Goal: Information Seeking & Learning: Understand process/instructions

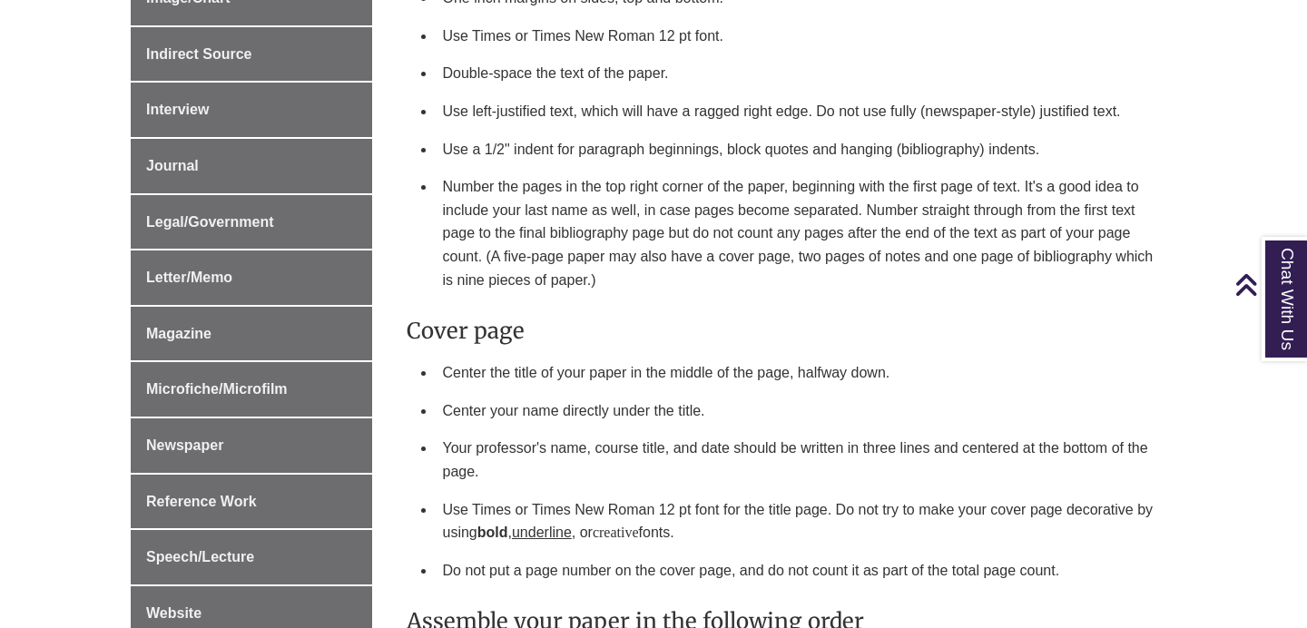
scroll to position [1040, 0]
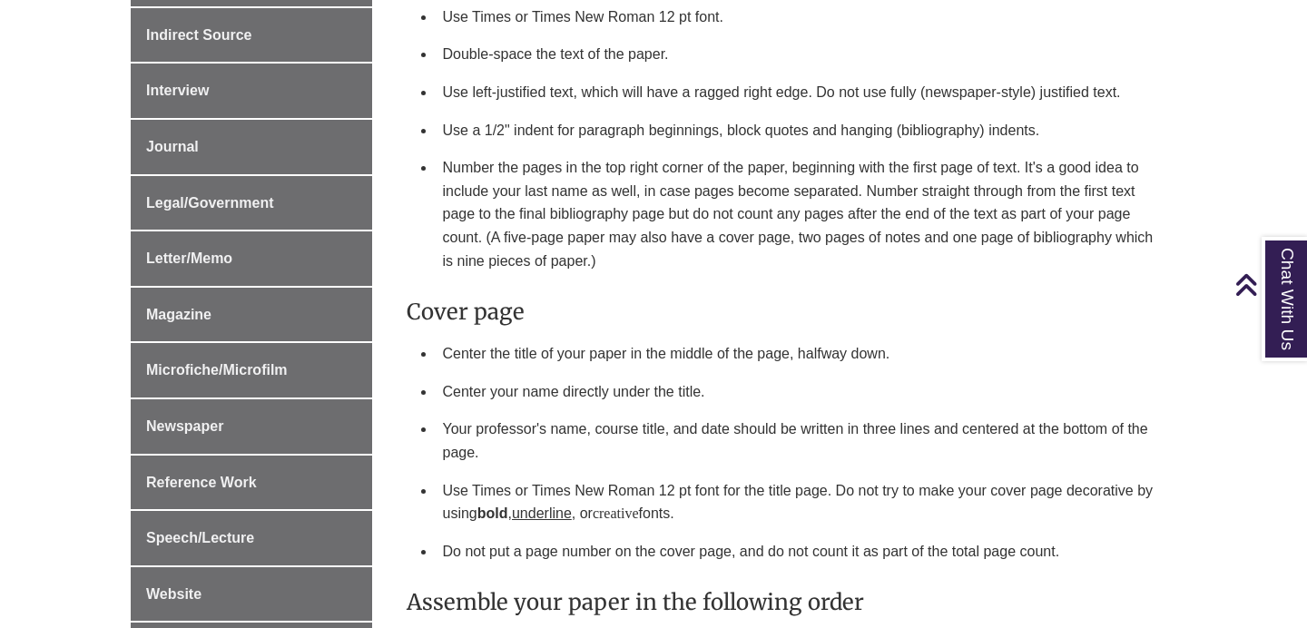
click at [516, 335] on li "Center the title of your paper in the middle of the page, halfway down." at bounding box center [803, 354] width 734 height 38
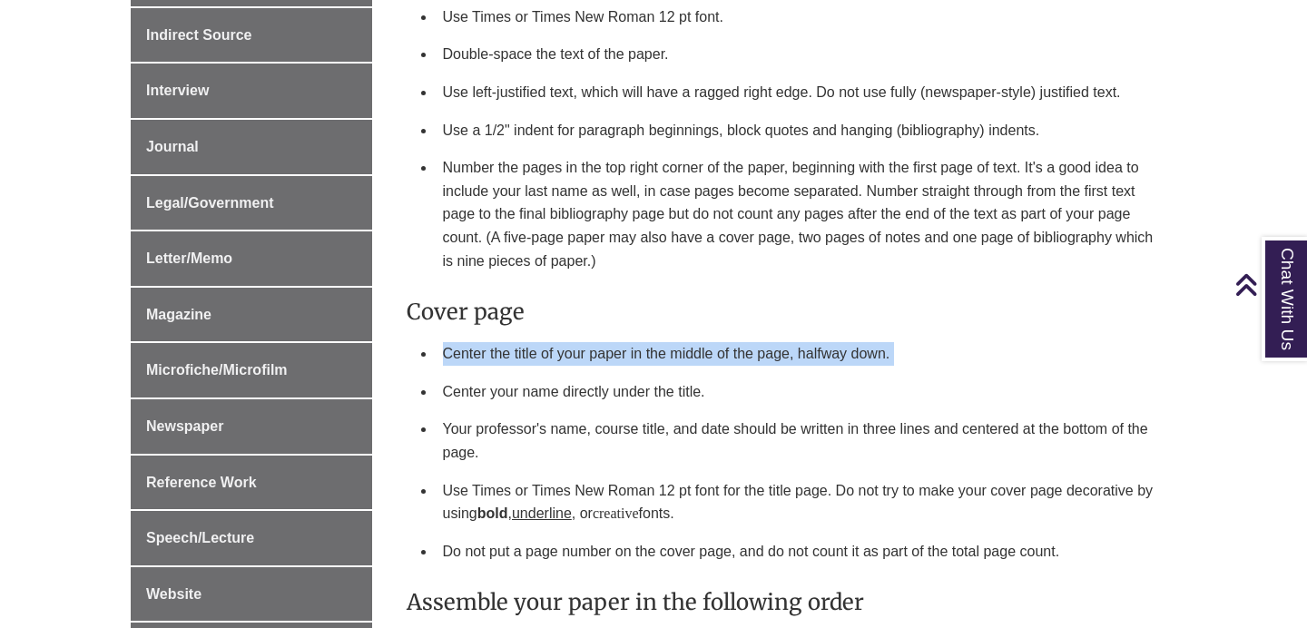
click at [516, 335] on li "Center the title of your paper in the middle of the page, halfway down." at bounding box center [803, 354] width 734 height 38
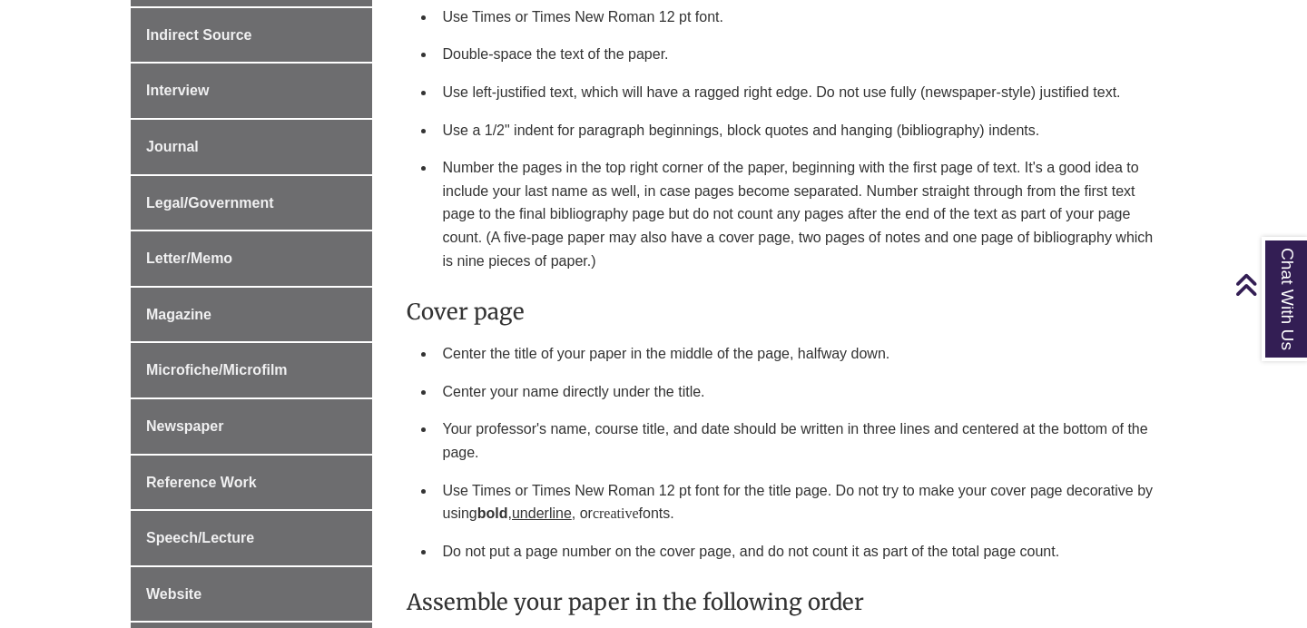
click at [510, 335] on li "Center the title of your paper in the middle of the page, halfway down." at bounding box center [803, 354] width 734 height 38
click at [514, 335] on li "Center the title of your paper in the middle of the page, halfway down." at bounding box center [803, 354] width 734 height 38
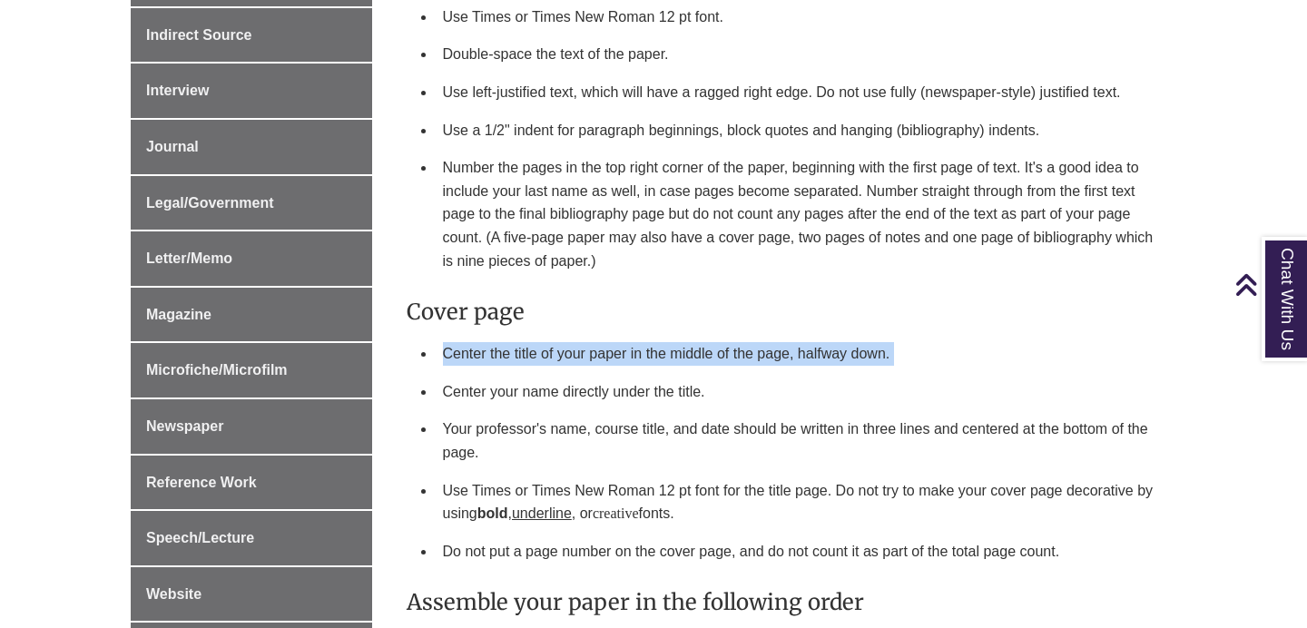
click at [514, 335] on li "Center the title of your paper in the middle of the page, halfway down." at bounding box center [803, 354] width 734 height 38
click at [527, 335] on li "Center the title of your paper in the middle of the page, halfway down." at bounding box center [803, 354] width 734 height 38
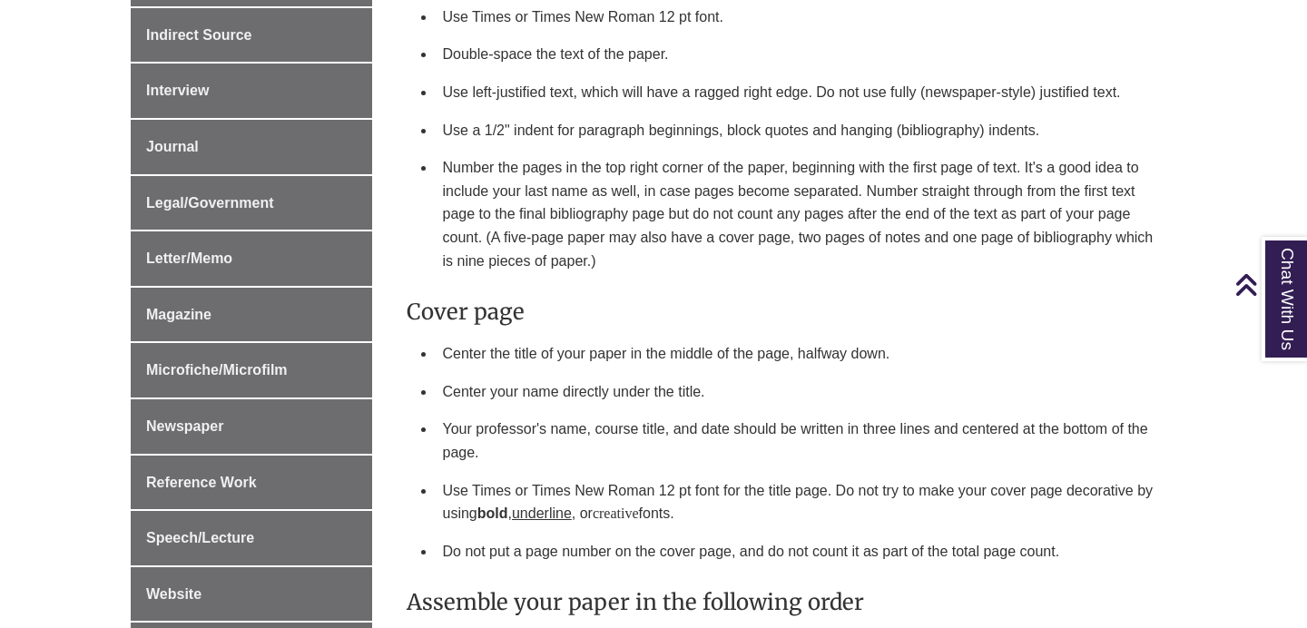
click at [542, 373] on li "Center your name directly under the title." at bounding box center [803, 392] width 734 height 38
click at [542, 410] on li "Your professor's name, course title, and date should be written in three lines …" at bounding box center [803, 440] width 734 height 61
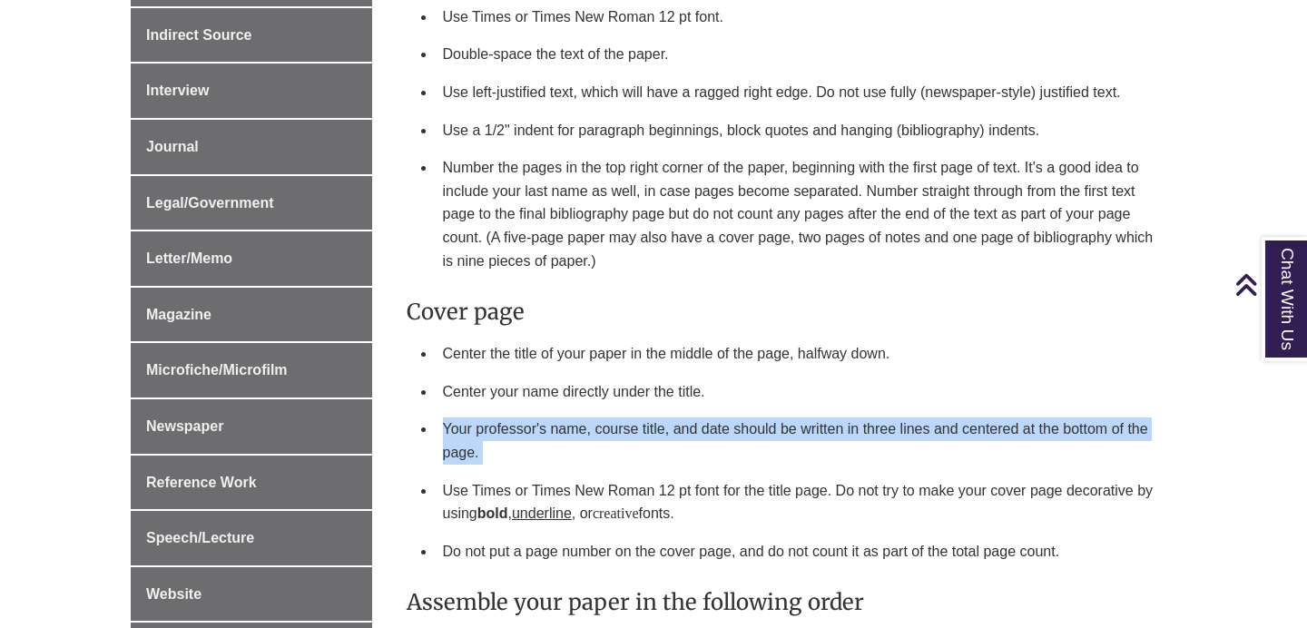
click at [542, 410] on li "Your professor's name, course title, and date should be written in three lines …" at bounding box center [803, 440] width 734 height 61
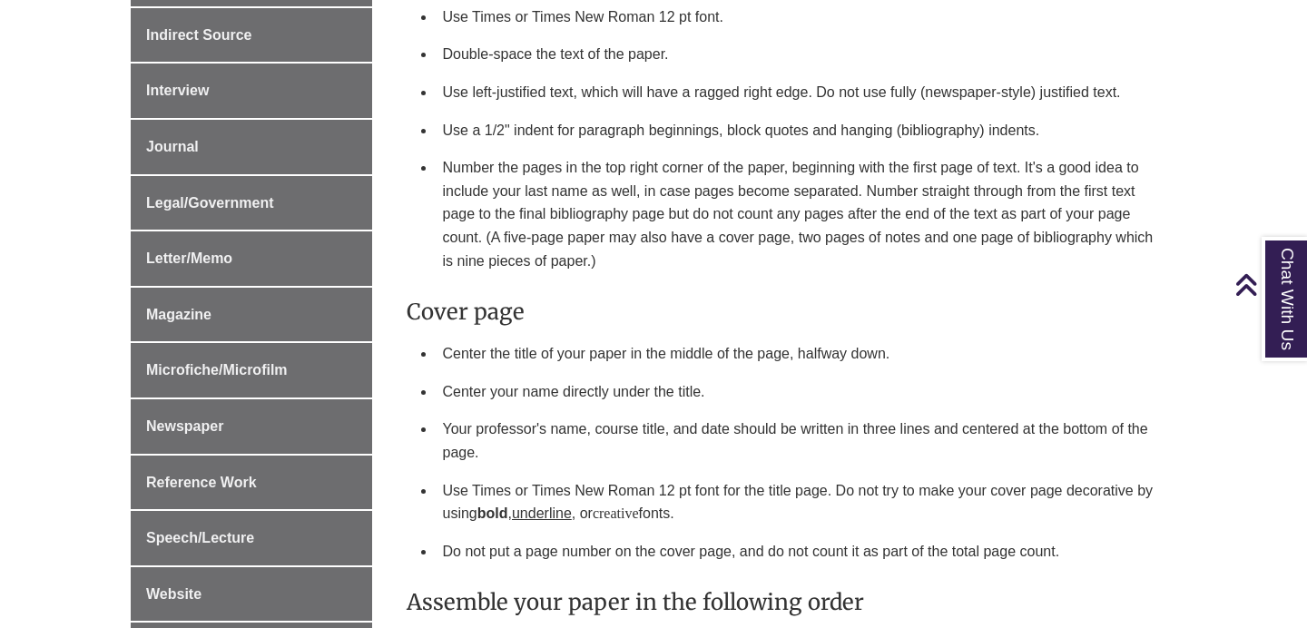
click at [542, 410] on li "Your professor's name, course title, and date should be written in three lines …" at bounding box center [803, 440] width 734 height 61
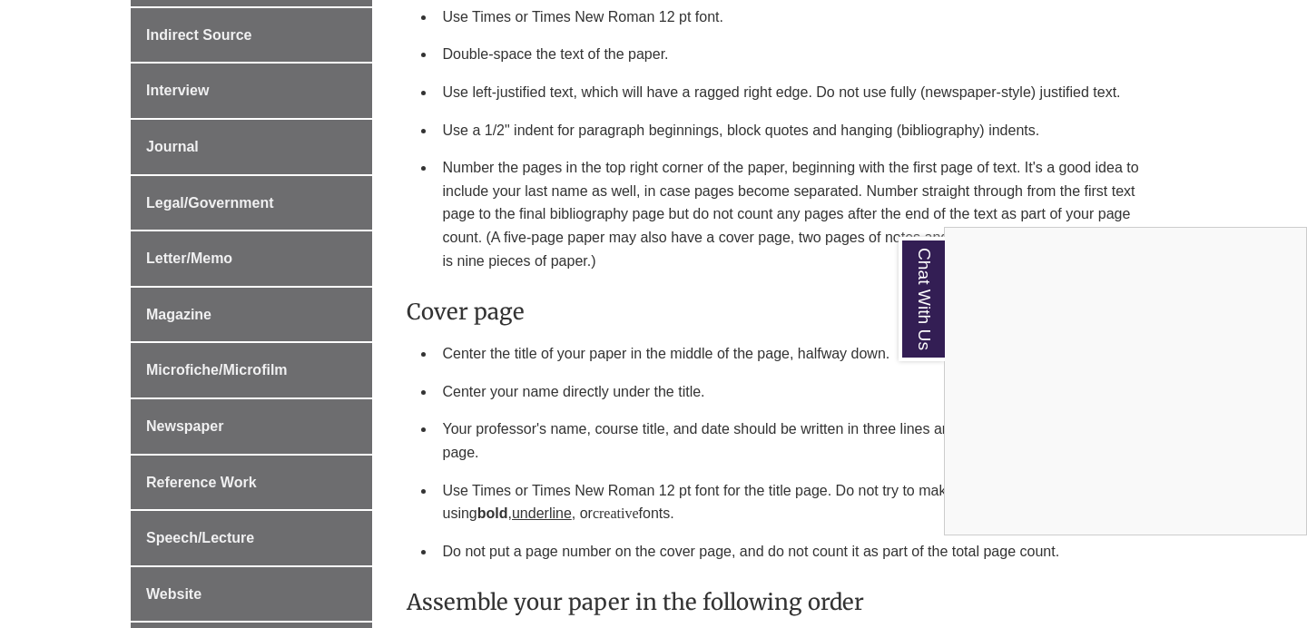
click at [606, 436] on div "Chat With Us" at bounding box center [653, 314] width 1307 height 628
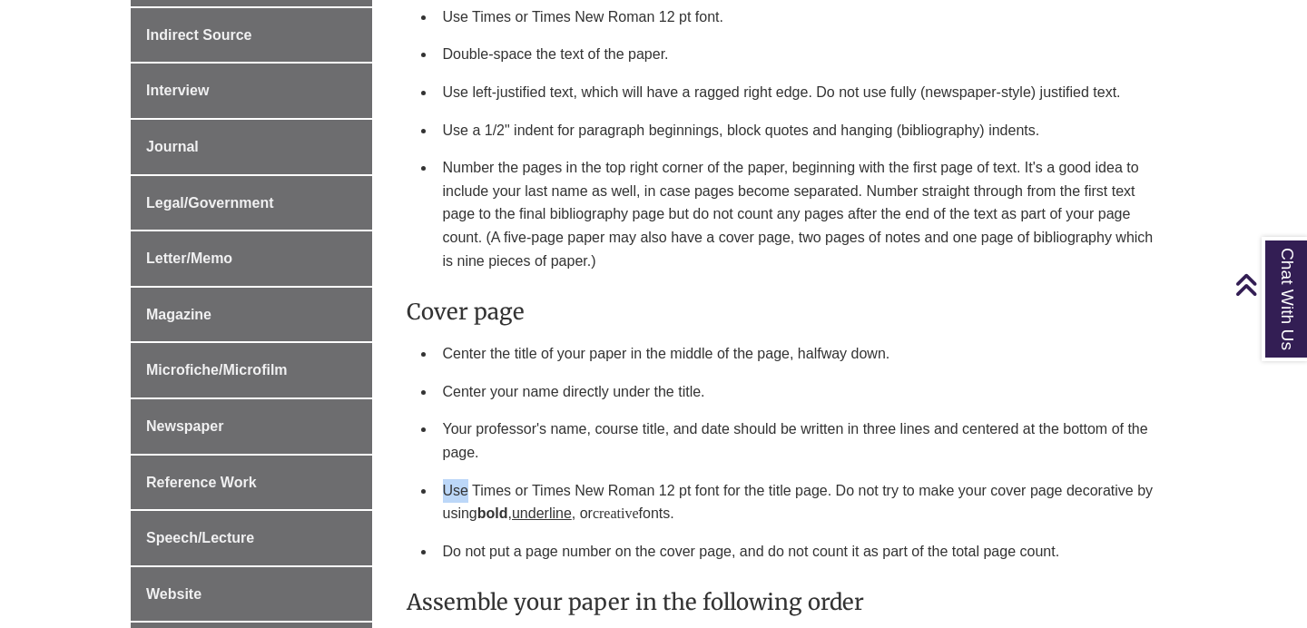
click at [606, 472] on li "Use Times or Times New Roman 12 pt font for the title page. Do not try to make …" at bounding box center [803, 502] width 734 height 61
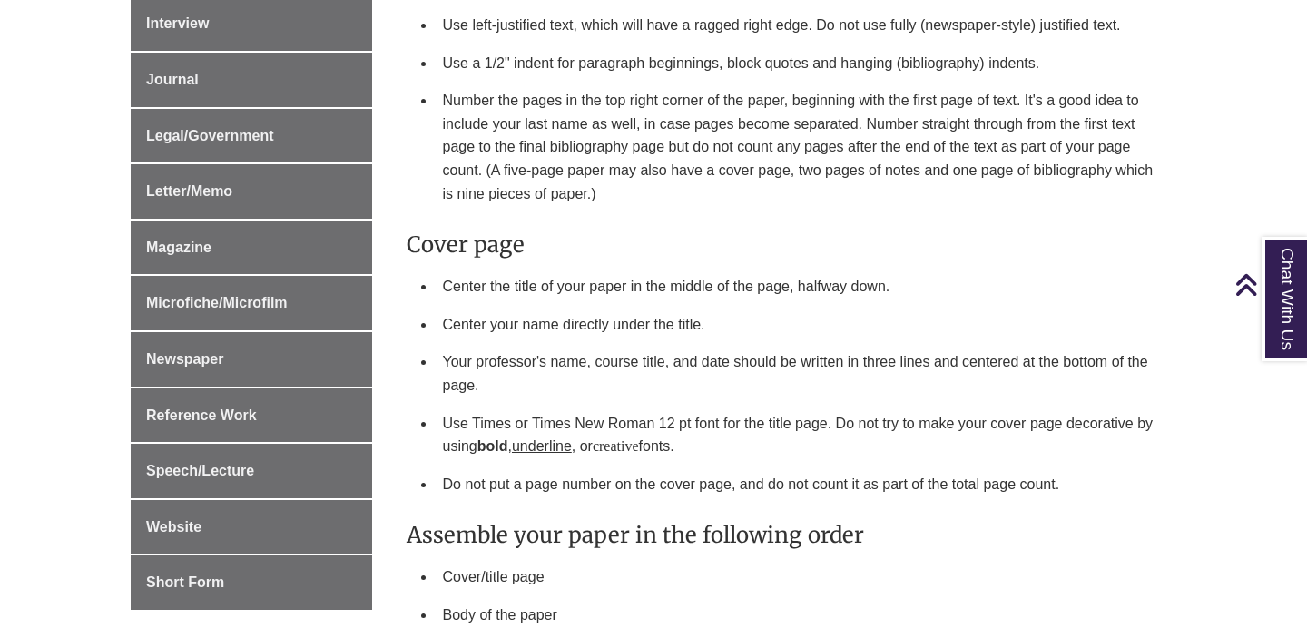
scroll to position [1139, 0]
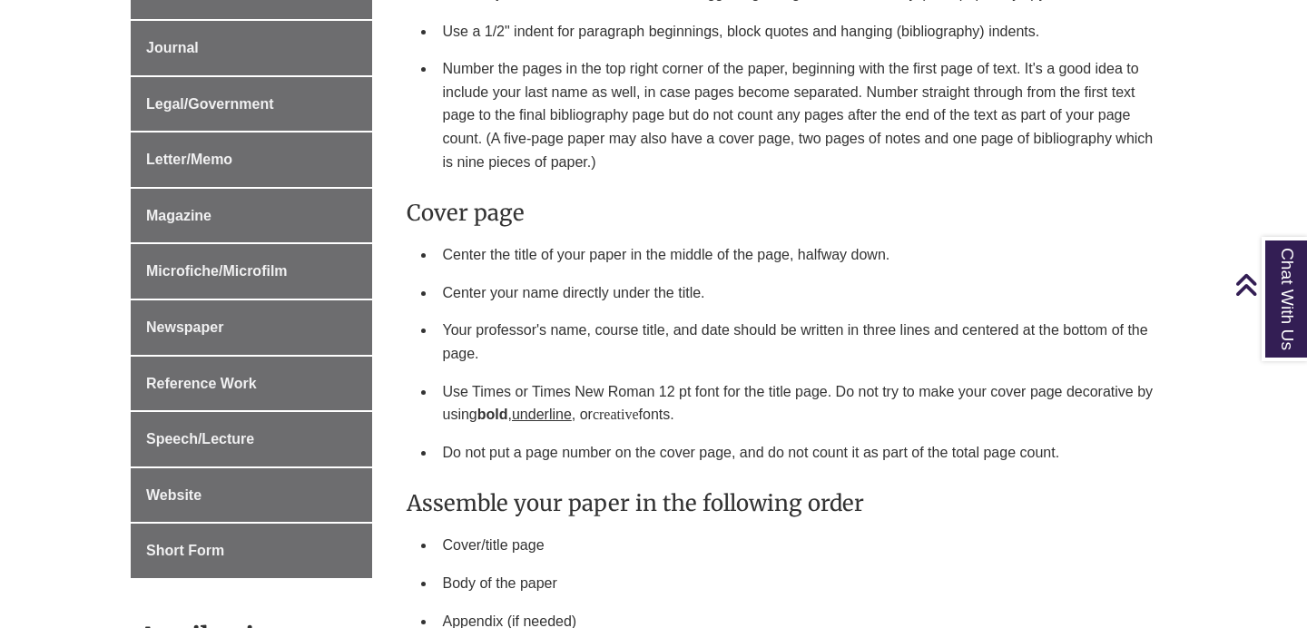
click at [594, 434] on li "Do not put a page number on the cover page, and do not count it as part of the …" at bounding box center [803, 453] width 734 height 38
click at [630, 434] on li "Do not put a page number on the cover page, and do not count it as part of the …" at bounding box center [803, 453] width 734 height 38
click at [631, 434] on li "Do not put a page number on the cover page, and do not count it as part of the …" at bounding box center [803, 453] width 734 height 38
click at [688, 373] on li "Use Times or Times New Roman 12 pt font for the title page. Do not try to make …" at bounding box center [803, 403] width 734 height 61
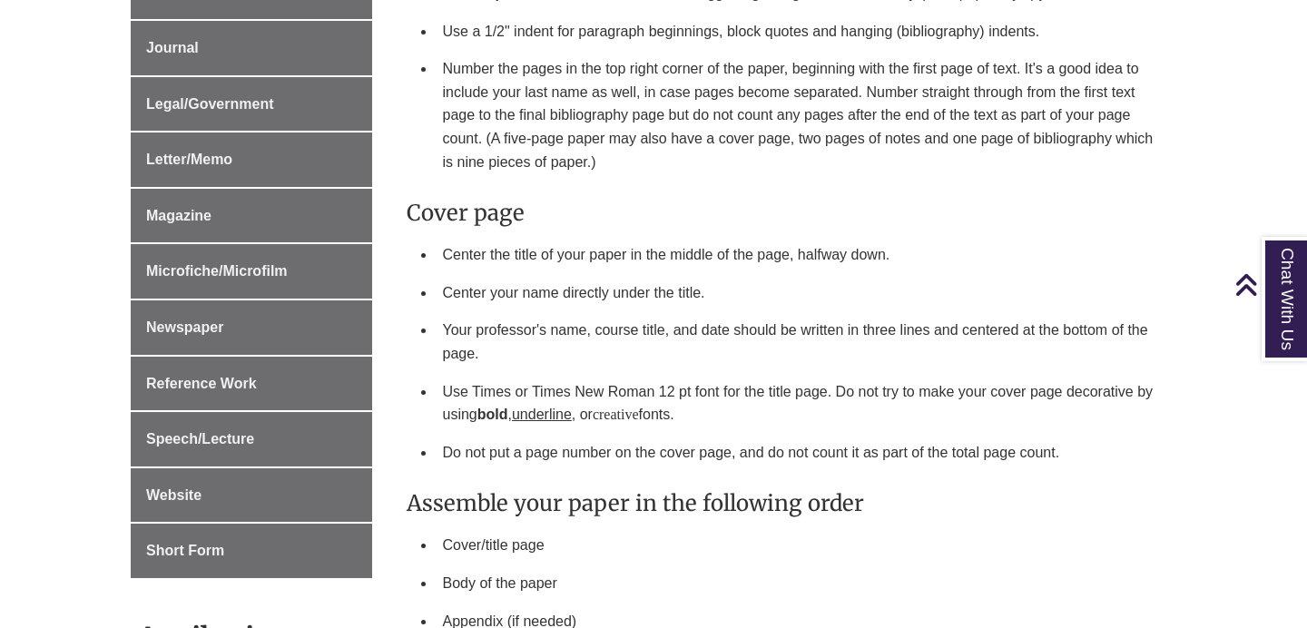
click at [688, 373] on li "Use Times or Times New Roman 12 pt font for the title page. Do not try to make …" at bounding box center [803, 403] width 734 height 61
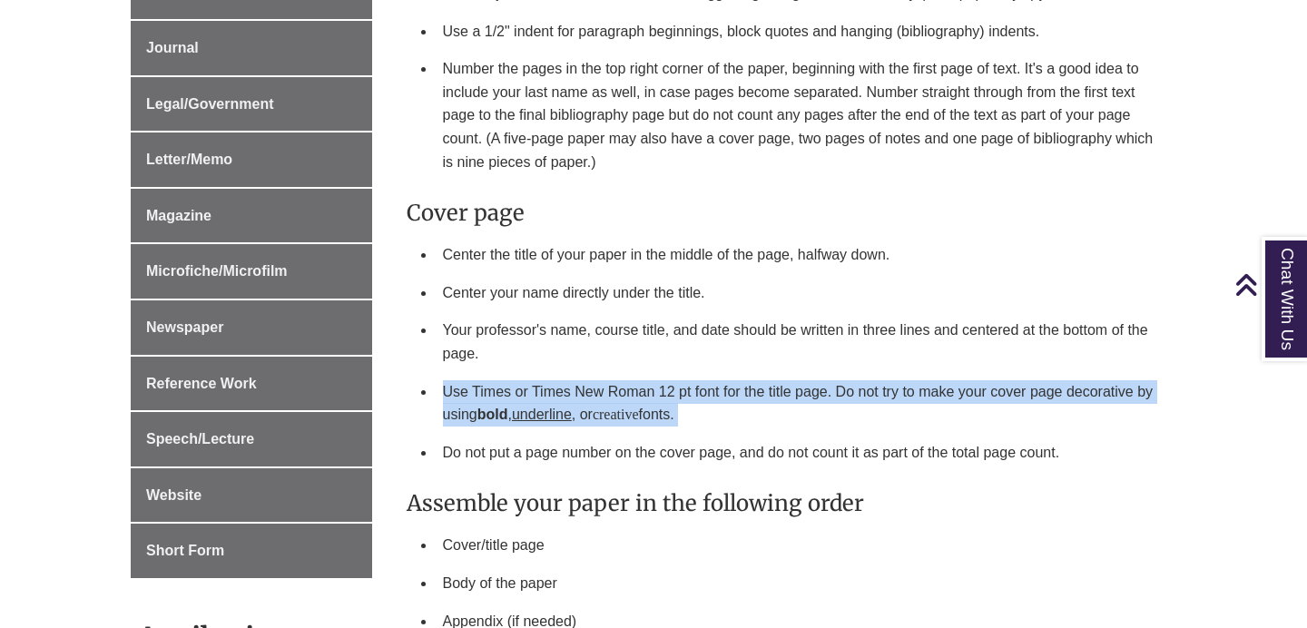
click at [688, 373] on li "Use Times or Times New Roman 12 pt font for the title page. Do not try to make …" at bounding box center [803, 403] width 734 height 61
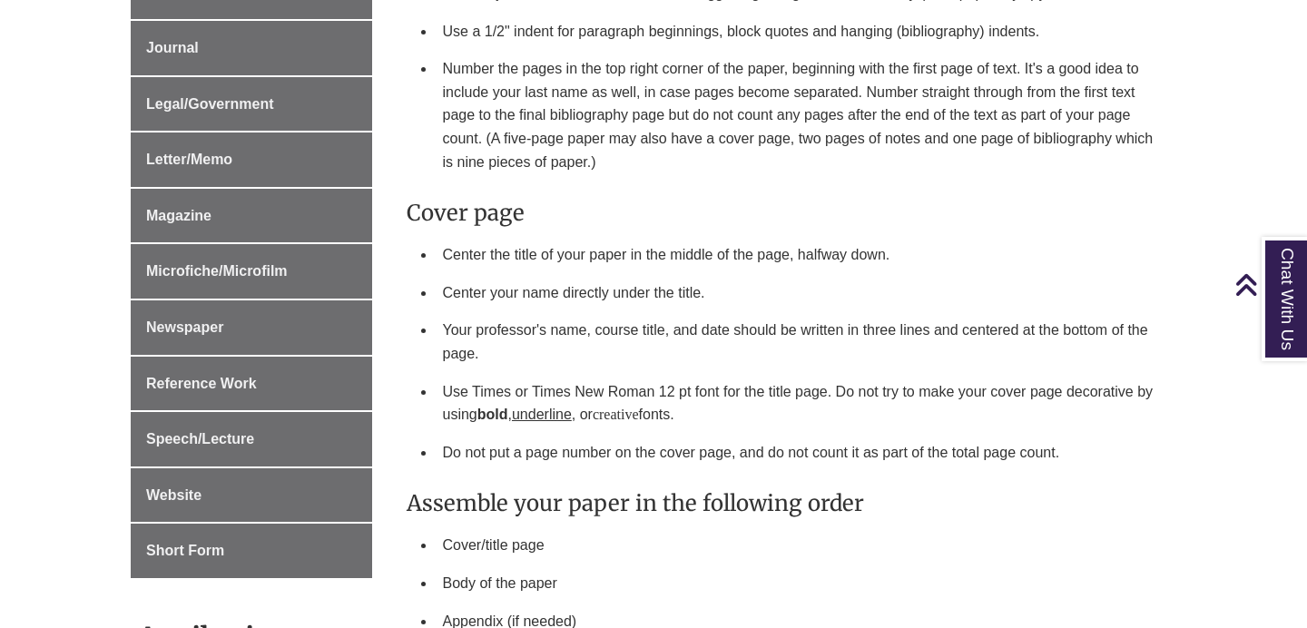
click at [690, 373] on li "Use Times or Times New Roman 12 pt font for the title page. Do not try to make …" at bounding box center [803, 403] width 734 height 61
click at [700, 373] on li "Use Times or Times New Roman 12 pt font for the title page. Do not try to make …" at bounding box center [803, 403] width 734 height 61
click at [690, 373] on li "Use Times or Times New Roman 12 pt font for the title page. Do not try to make …" at bounding box center [803, 403] width 734 height 61
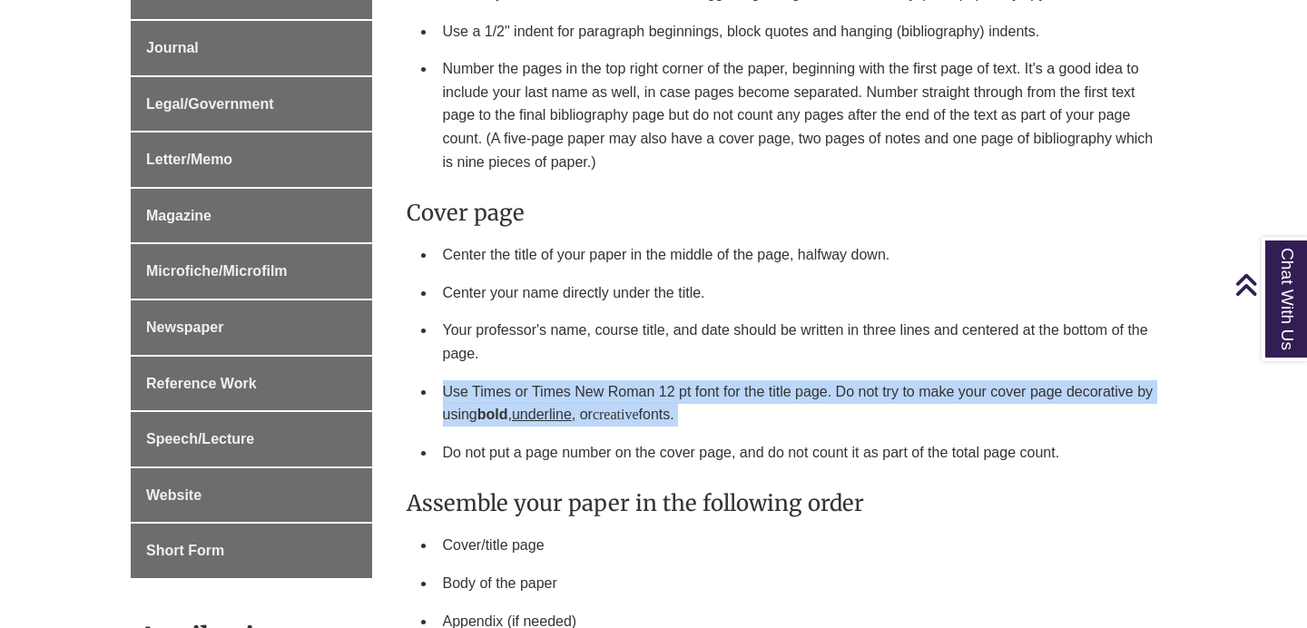
click at [690, 373] on li "Use Times or Times New Roman 12 pt font for the title page. Do not try to make …" at bounding box center [803, 403] width 734 height 61
click at [692, 373] on li "Use Times or Times New Roman 12 pt font for the title page. Do not try to make …" at bounding box center [803, 403] width 734 height 61
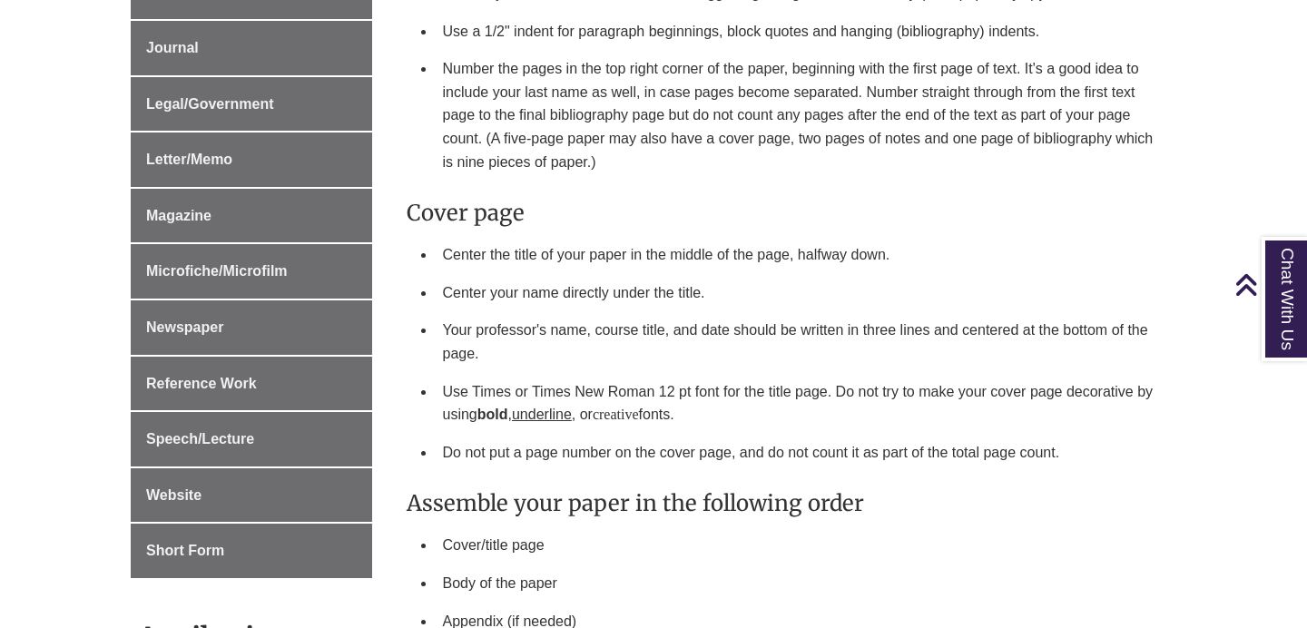
click at [696, 373] on li "Use Times or Times New Roman 12 pt font for the title page. Do not try to make …" at bounding box center [803, 403] width 734 height 61
click at [704, 377] on li "Use Times or Times New Roman 12 pt font for the title page. Do not try to make …" at bounding box center [803, 403] width 734 height 61
click at [704, 379] on li "Use Times or Times New Roman 12 pt font for the title page. Do not try to make …" at bounding box center [803, 403] width 734 height 61
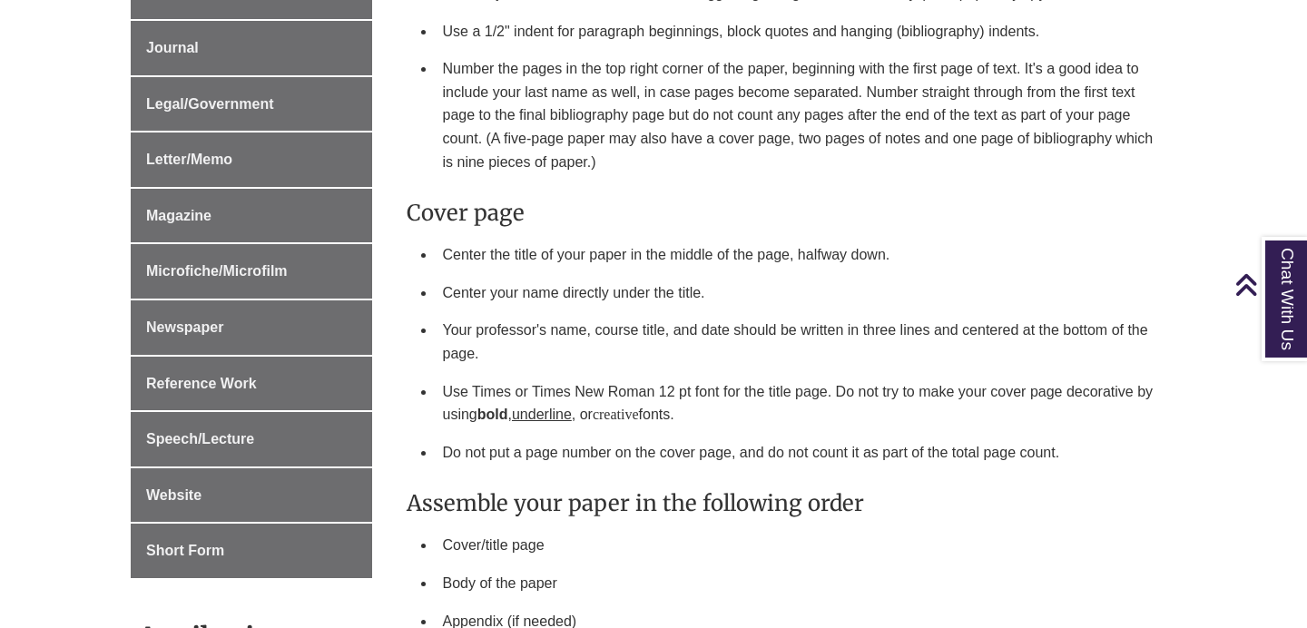
click at [685, 373] on li "Use Times or Times New Roman 12 pt font for the title page. Do not try to make …" at bounding box center [803, 403] width 734 height 61
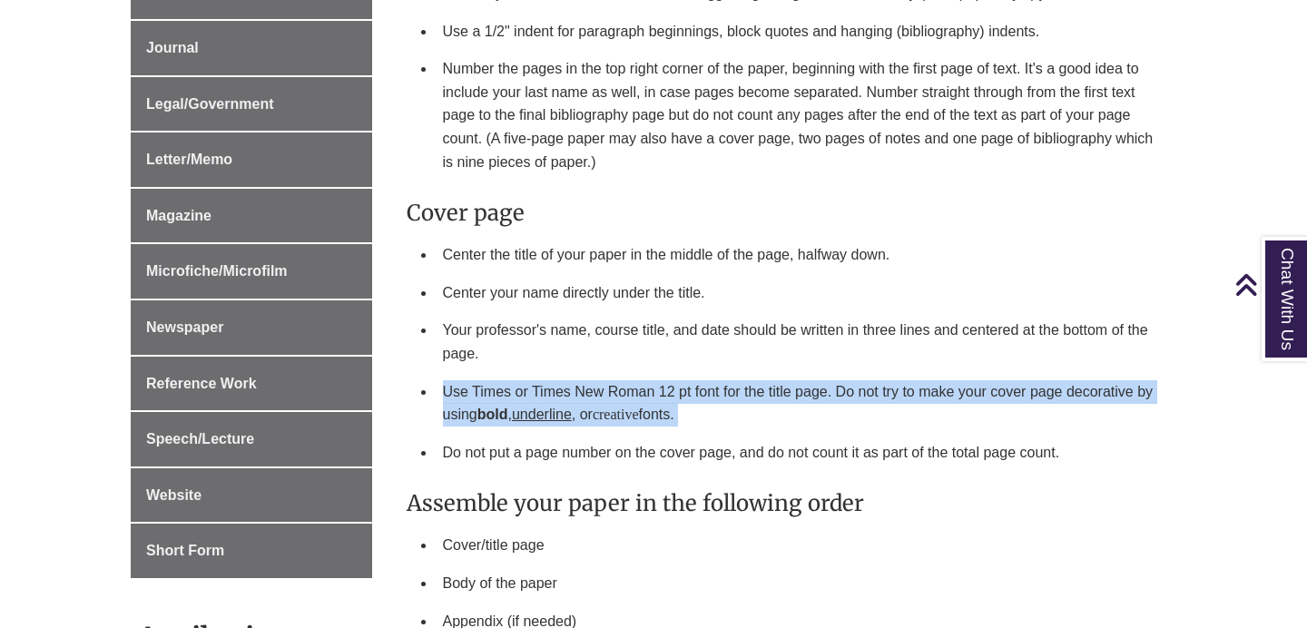
click at [685, 373] on li "Use Times or Times New Roman 12 pt font for the title page. Do not try to make …" at bounding box center [803, 403] width 734 height 61
click at [682, 373] on li "Use Times or Times New Roman 12 pt font for the title page. Do not try to make …" at bounding box center [803, 403] width 734 height 61
